Goal: Find specific page/section: Find specific page/section

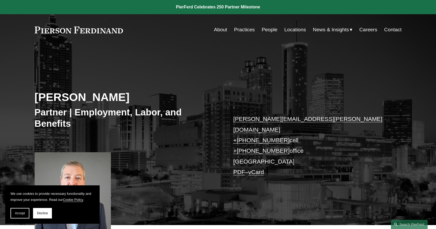
click at [267, 30] on link "People" at bounding box center [270, 30] width 16 height 10
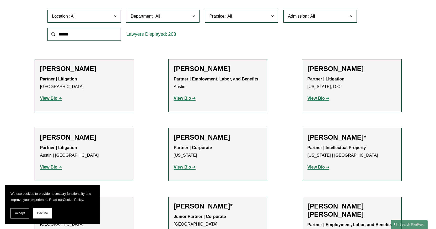
scroll to position [87, 0]
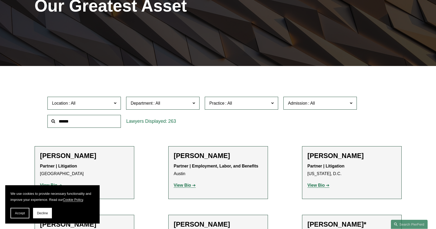
click at [110, 122] on input "text" at bounding box center [83, 121] width 73 height 13
type input "********"
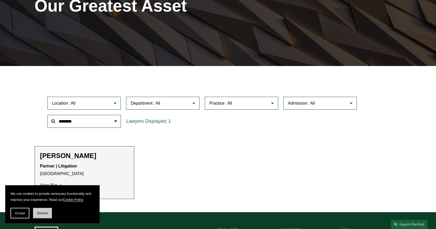
scroll to position [87, 0]
click at [43, 212] on span "Decline" at bounding box center [42, 213] width 11 height 4
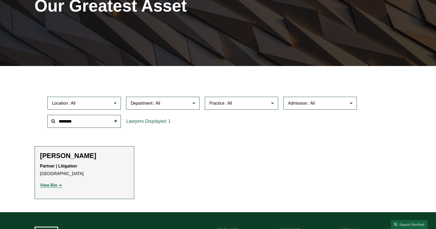
click at [53, 186] on strong "View Bio" at bounding box center [48, 185] width 17 height 4
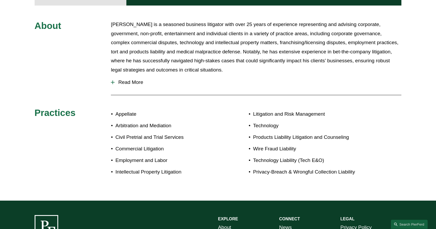
scroll to position [234, 0]
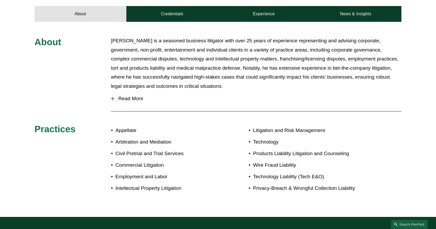
click at [112, 97] on div at bounding box center [113, 99] width 4 height 4
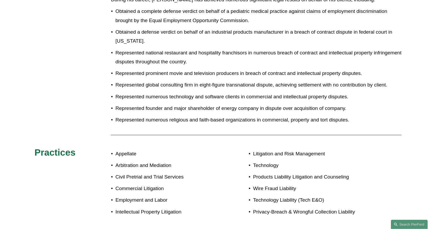
scroll to position [456, 0]
